Goal: Information Seeking & Learning: Check status

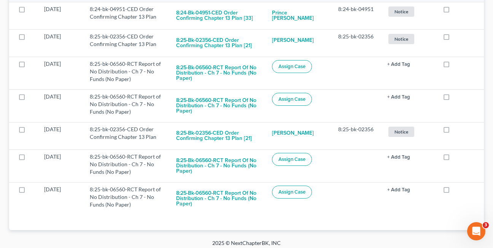
scroll to position [587, 0]
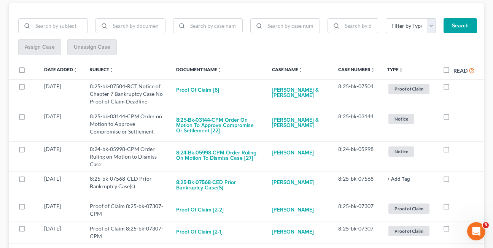
scroll to position [99, 0]
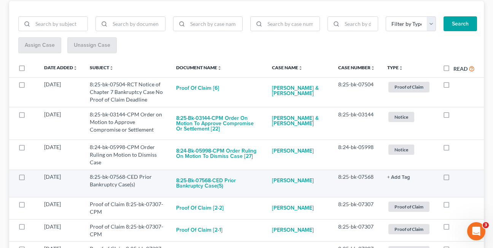
click at [454, 179] on label at bounding box center [454, 179] width 0 height 0
click at [457, 176] on input "checkbox" at bounding box center [459, 175] width 5 height 5
checkbox input "true"
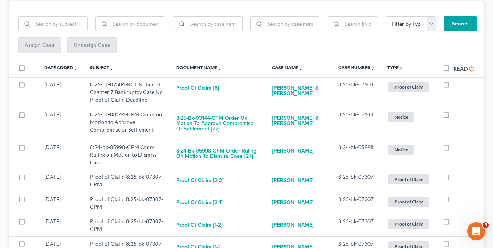
click at [454, 179] on label at bounding box center [454, 179] width 0 height 0
click at [457, 176] on input "checkbox" at bounding box center [459, 175] width 5 height 5
checkbox input "true"
click at [454, 179] on label at bounding box center [454, 179] width 0 height 0
click at [457, 176] on input "checkbox" at bounding box center [459, 175] width 5 height 5
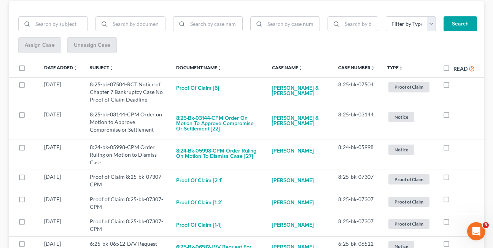
checkbox input "true"
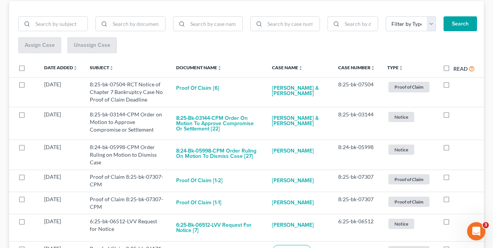
click at [454, 179] on label at bounding box center [454, 179] width 0 height 0
click at [457, 176] on input "checkbox" at bounding box center [459, 175] width 5 height 5
checkbox input "true"
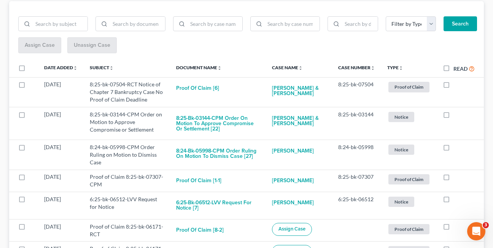
click at [454, 179] on label at bounding box center [454, 179] width 0 height 0
click at [457, 176] on input "checkbox" at bounding box center [459, 175] width 5 height 5
checkbox input "true"
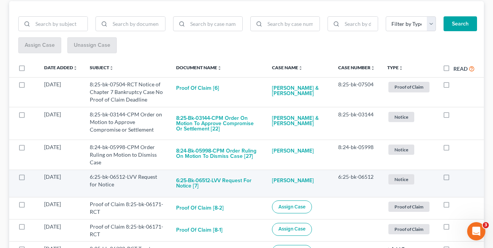
click at [454, 179] on label at bounding box center [454, 179] width 0 height 0
click at [457, 177] on input "checkbox" at bounding box center [459, 175] width 5 height 5
checkbox input "true"
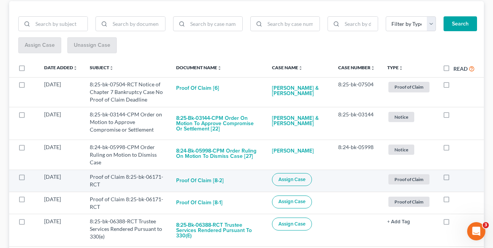
click at [454, 179] on label at bounding box center [454, 179] width 0 height 0
click at [457, 177] on input "checkbox" at bounding box center [459, 175] width 5 height 5
checkbox input "true"
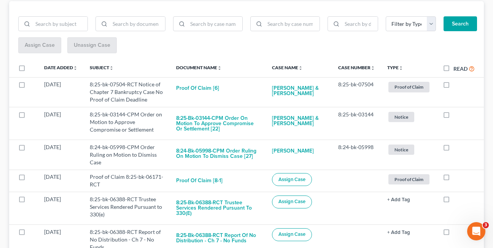
click at [454, 179] on label at bounding box center [454, 179] width 0 height 0
click at [457, 177] on input "checkbox" at bounding box center [459, 175] width 5 height 5
checkbox input "true"
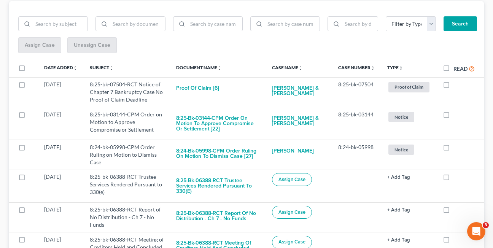
click at [454, 179] on label at bounding box center [454, 179] width 0 height 0
click at [457, 177] on input "checkbox" at bounding box center [459, 175] width 5 height 5
checkbox input "true"
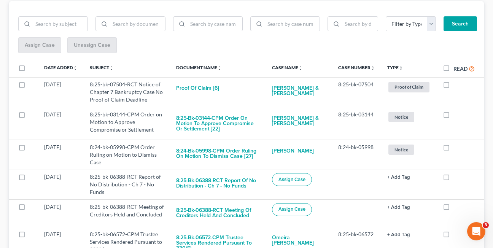
click at [454, 179] on label at bounding box center [454, 179] width 0 height 0
click at [457, 177] on input "checkbox" at bounding box center [459, 175] width 5 height 5
checkbox input "true"
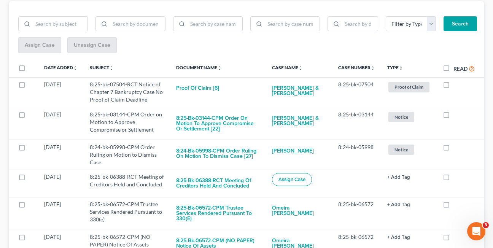
click at [454, 179] on label at bounding box center [454, 179] width 0 height 0
click at [457, 177] on input "checkbox" at bounding box center [459, 175] width 5 height 5
checkbox input "true"
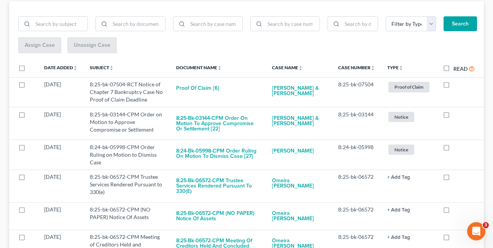
click at [454, 179] on label at bounding box center [454, 179] width 0 height 0
click at [457, 177] on input "checkbox" at bounding box center [459, 175] width 5 height 5
checkbox input "true"
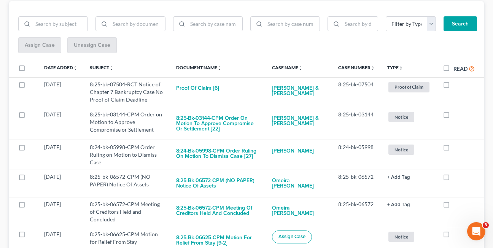
click at [454, 179] on label at bounding box center [454, 179] width 0 height 0
click at [457, 177] on input "checkbox" at bounding box center [459, 175] width 5 height 5
checkbox input "true"
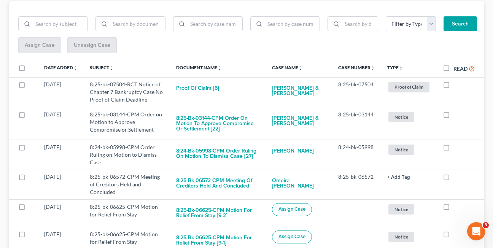
click at [454, 179] on label at bounding box center [454, 179] width 0 height 0
click at [457, 177] on input "checkbox" at bounding box center [459, 175] width 5 height 5
checkbox input "true"
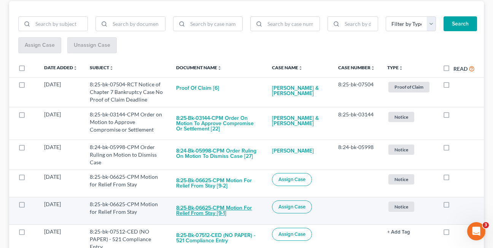
click at [188, 213] on button "8:25-bk-06625-CPM Motion for Relief From Stay [9-1]" at bounding box center [218, 211] width 84 height 21
checkbox input "true"
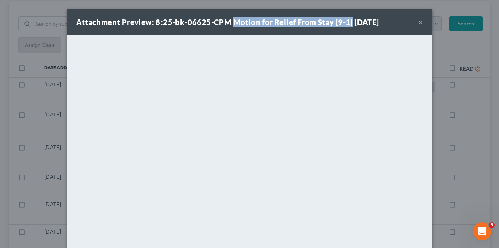
drag, startPoint x: 230, startPoint y: 24, endPoint x: 345, endPoint y: 25, distance: 115.4
click at [345, 25] on strong "Attachment Preview: 8:25-bk-06625-CPM Motion for Relief From Stay [9-1] [DATE]" at bounding box center [227, 22] width 303 height 9
copy strong "Motion for Relief From Stay [9-1]"
click at [249, 24] on strong "Attachment Preview: 8:25-bk-06625-CPM Motion for Relief From Stay [9-1] [DATE]" at bounding box center [227, 22] width 303 height 9
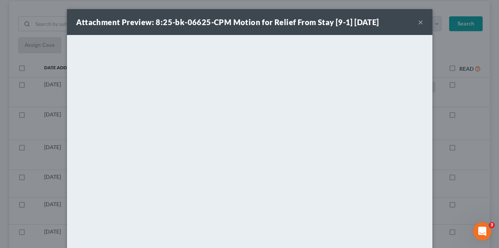
click at [418, 25] on button "×" at bounding box center [420, 22] width 5 height 9
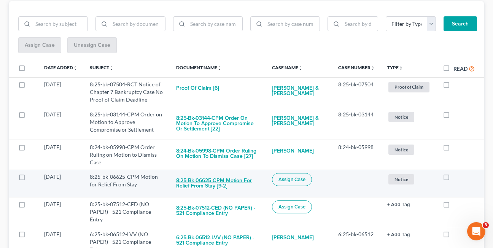
click at [185, 184] on button "8:25-bk-06625-CPM Motion for Relief From Stay [9-2]" at bounding box center [218, 183] width 84 height 21
checkbox input "true"
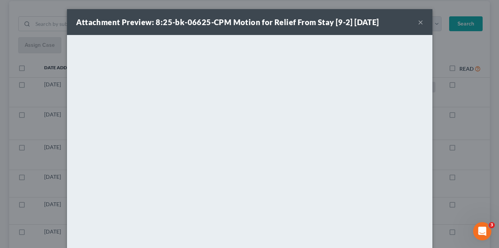
click at [305, 24] on strong "Attachment Preview: 8:25-bk-06625-CPM Motion for Relief From Stay [9-2] [DATE]" at bounding box center [227, 22] width 303 height 9
click at [418, 22] on button "×" at bounding box center [420, 22] width 5 height 9
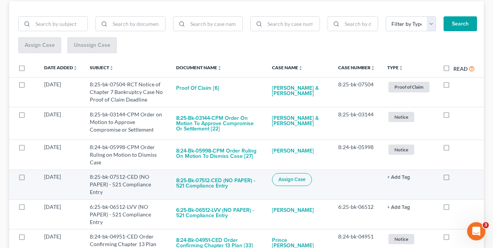
click at [454, 179] on label at bounding box center [454, 179] width 0 height 0
click at [457, 176] on input "checkbox" at bounding box center [459, 175] width 5 height 5
checkbox input "true"
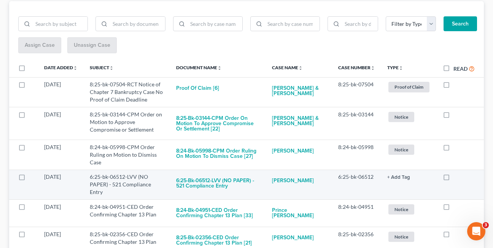
click at [454, 179] on label at bounding box center [454, 179] width 0 height 0
click at [457, 176] on input "checkbox" at bounding box center [459, 175] width 5 height 5
checkbox input "true"
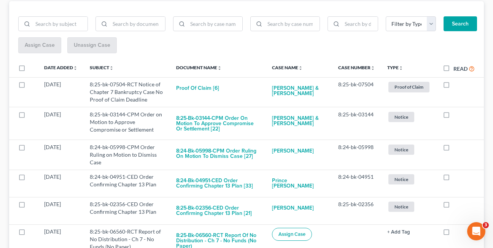
click at [454, 179] on label at bounding box center [454, 179] width 0 height 0
click at [457, 176] on input "checkbox" at bounding box center [459, 175] width 5 height 5
checkbox input "true"
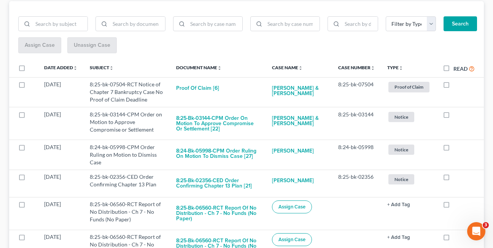
click at [454, 179] on label at bounding box center [454, 179] width 0 height 0
click at [457, 176] on input "checkbox" at bounding box center [459, 175] width 5 height 5
checkbox input "true"
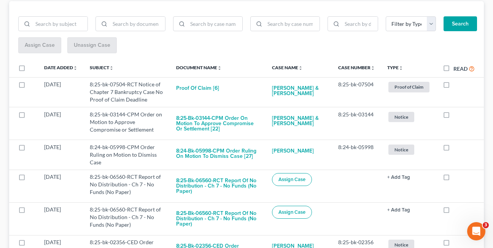
click at [454, 179] on label at bounding box center [454, 179] width 0 height 0
click at [457, 176] on input "checkbox" at bounding box center [459, 175] width 5 height 5
checkbox input "true"
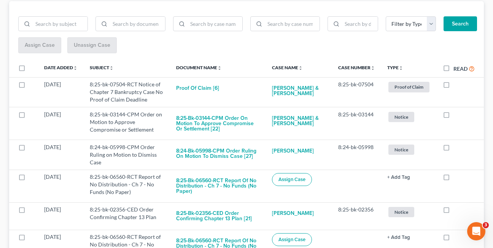
click at [454, 179] on label at bounding box center [454, 179] width 0 height 0
click at [457, 176] on input "checkbox" at bounding box center [459, 175] width 5 height 5
checkbox input "true"
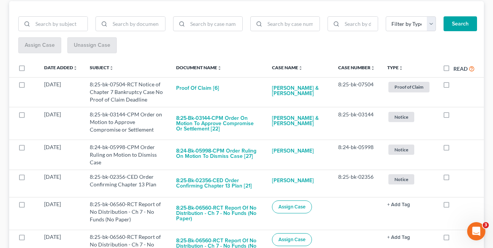
click at [454, 179] on label at bounding box center [454, 179] width 0 height 0
click at [457, 176] on input "checkbox" at bounding box center [459, 175] width 5 height 5
checkbox input "true"
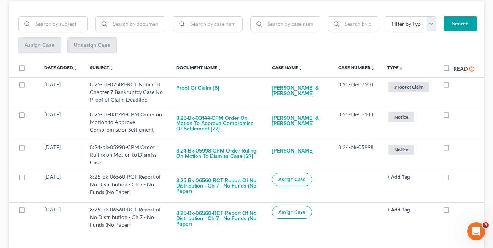
click at [454, 179] on label at bounding box center [454, 179] width 0 height 0
click at [457, 176] on input "checkbox" at bounding box center [459, 175] width 5 height 5
checkbox input "true"
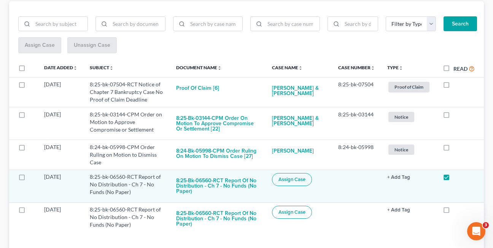
scroll to position [91, 0]
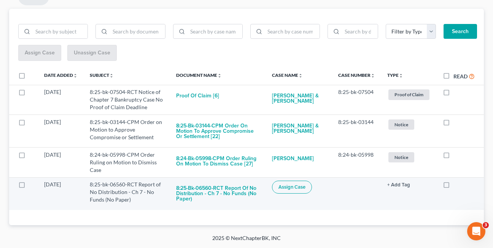
click at [454, 187] on label at bounding box center [454, 187] width 0 height 0
click at [457, 184] on input "checkbox" at bounding box center [459, 183] width 5 height 5
checkbox input "true"
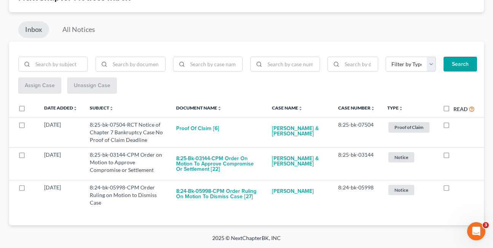
scroll to position [58, 0]
